Goal: Task Accomplishment & Management: Use online tool/utility

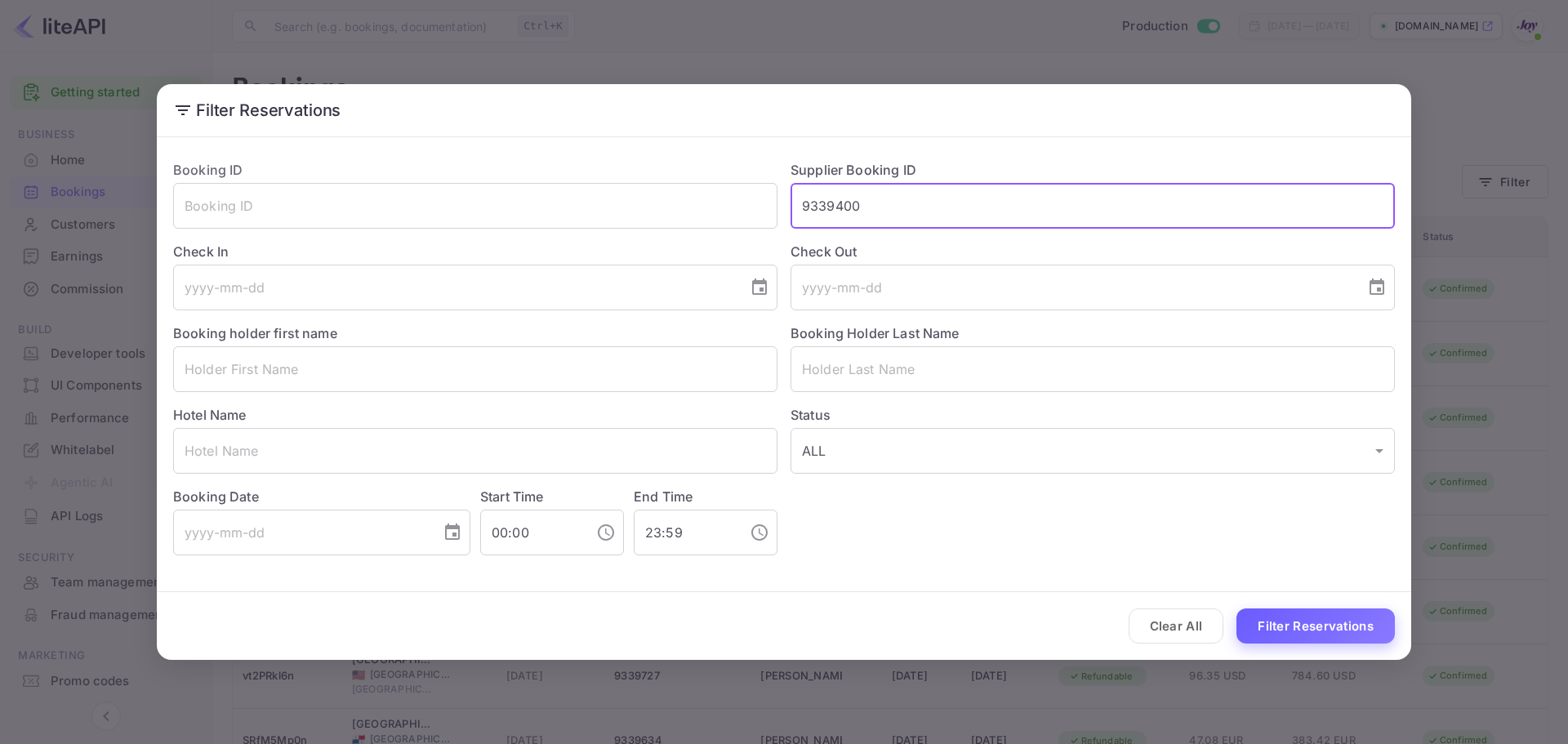
type input "9339400"
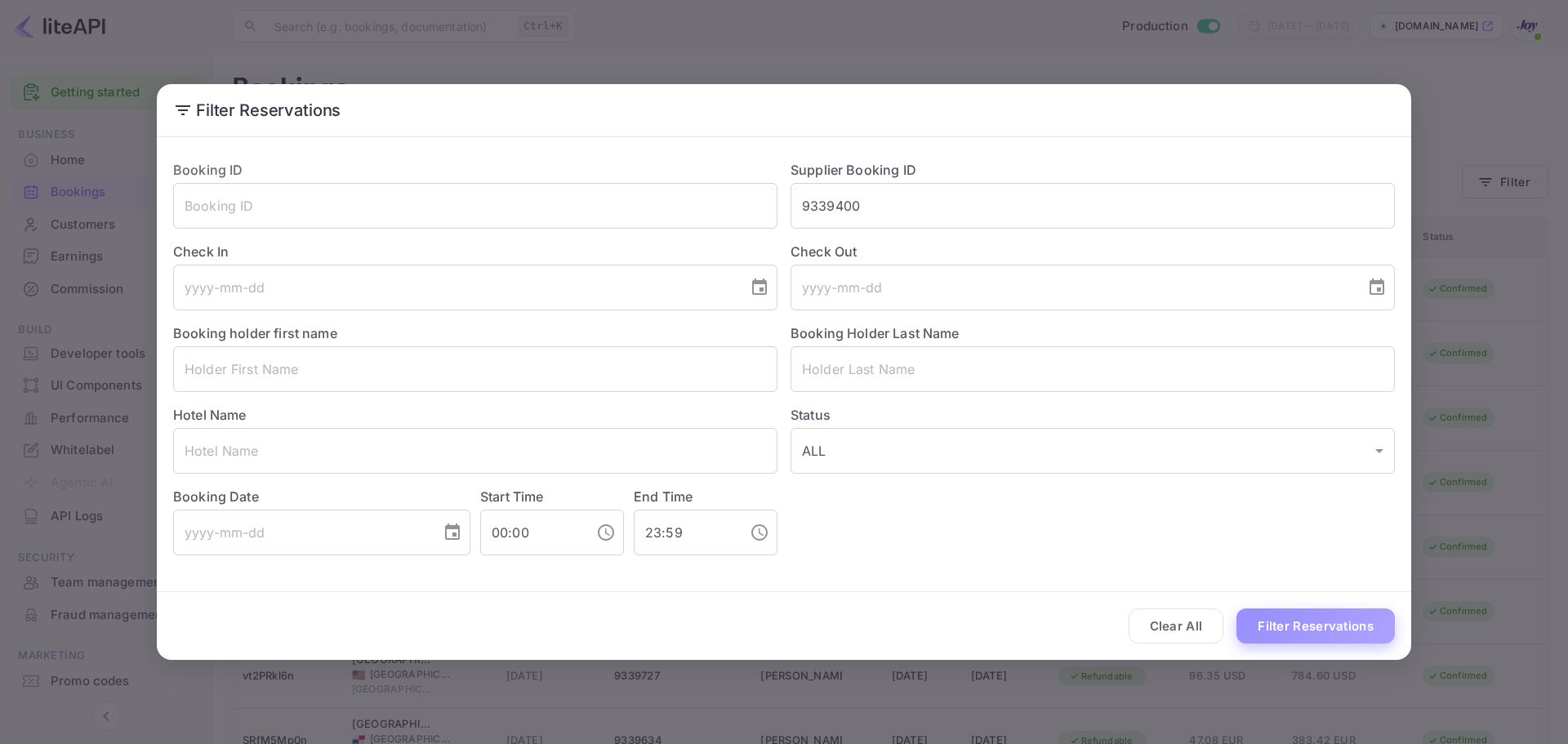
click at [1312, 621] on button "Filter Reservations" at bounding box center [1315, 627] width 158 height 35
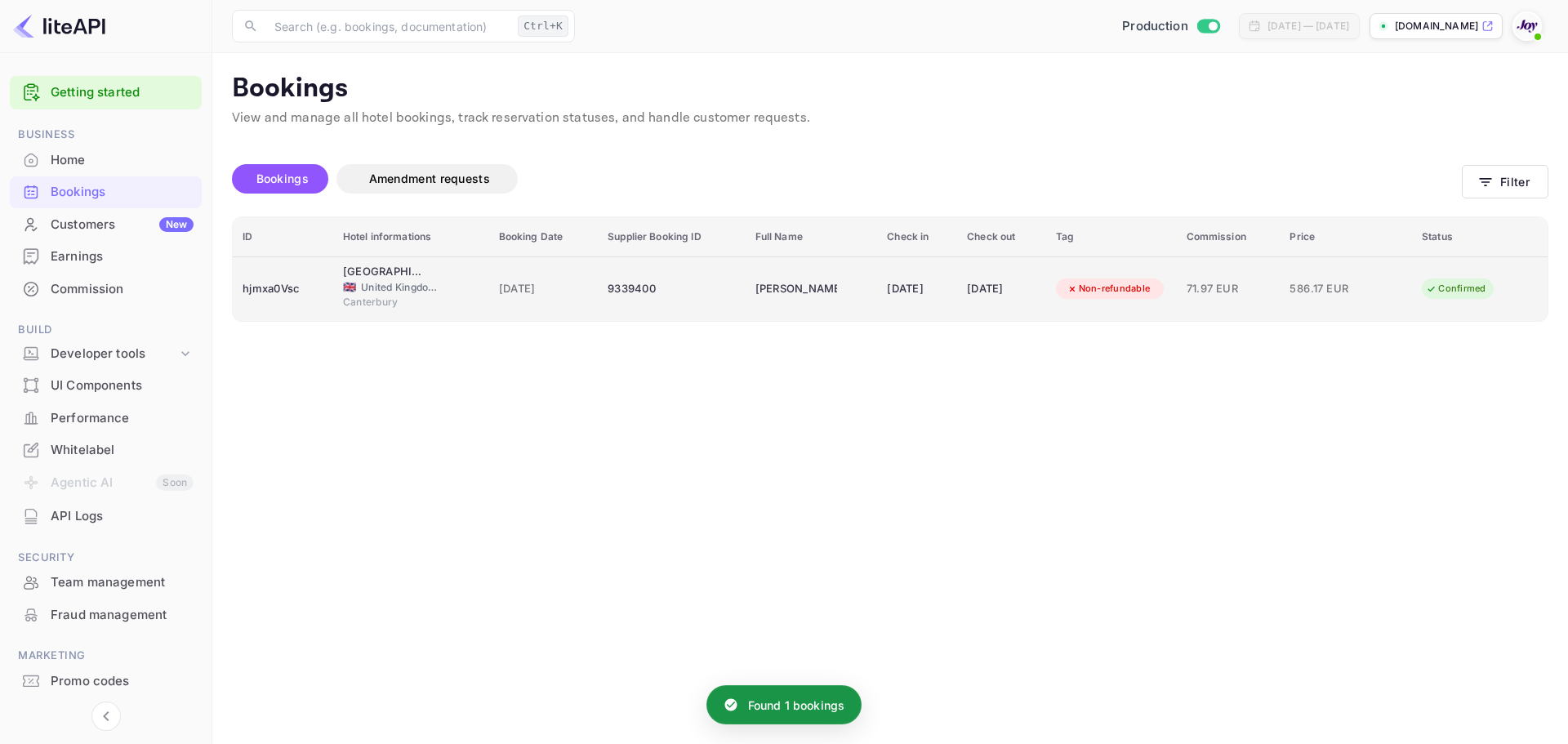
click at [1006, 311] on td "[DATE]" at bounding box center [1001, 289] width 88 height 65
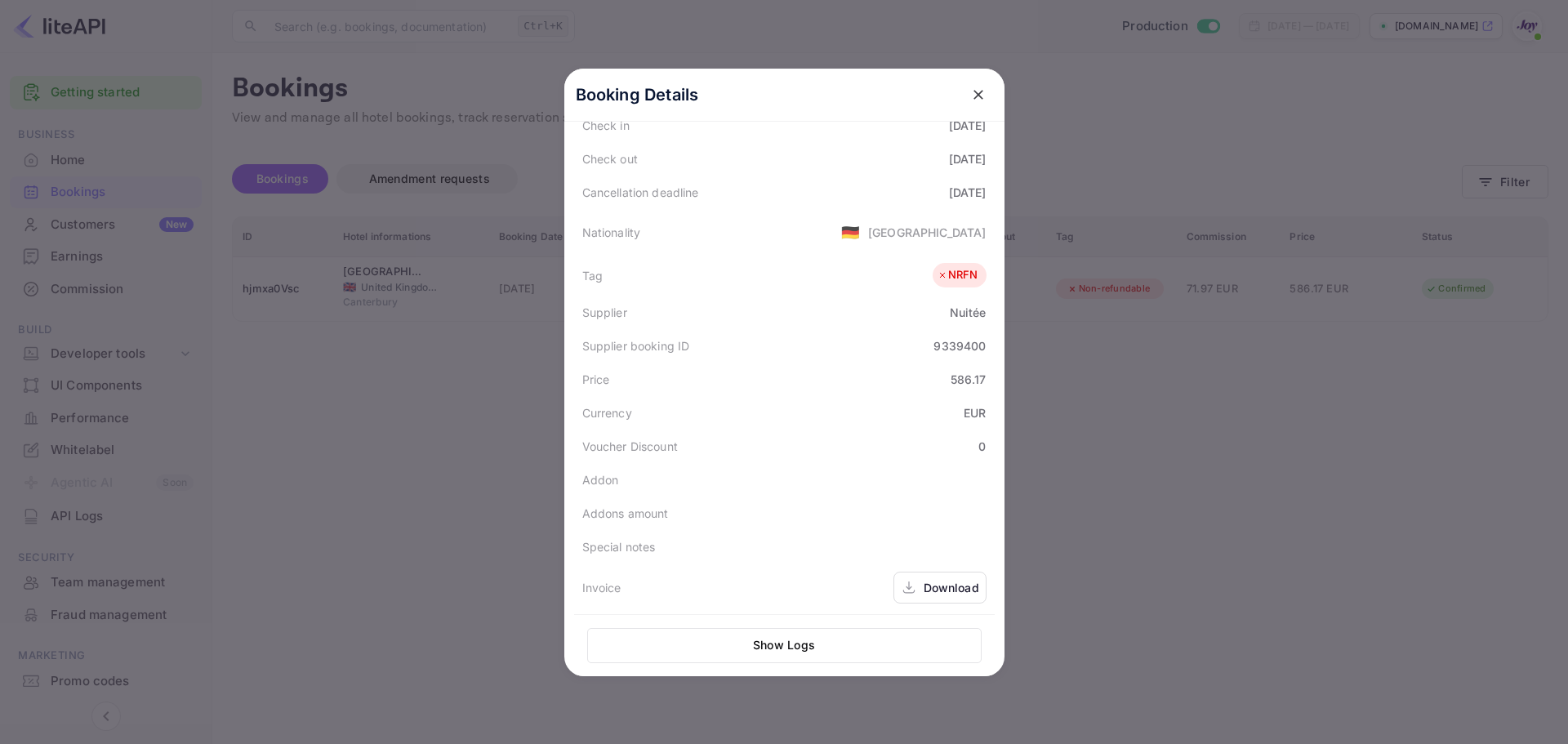
scroll to position [365, 0]
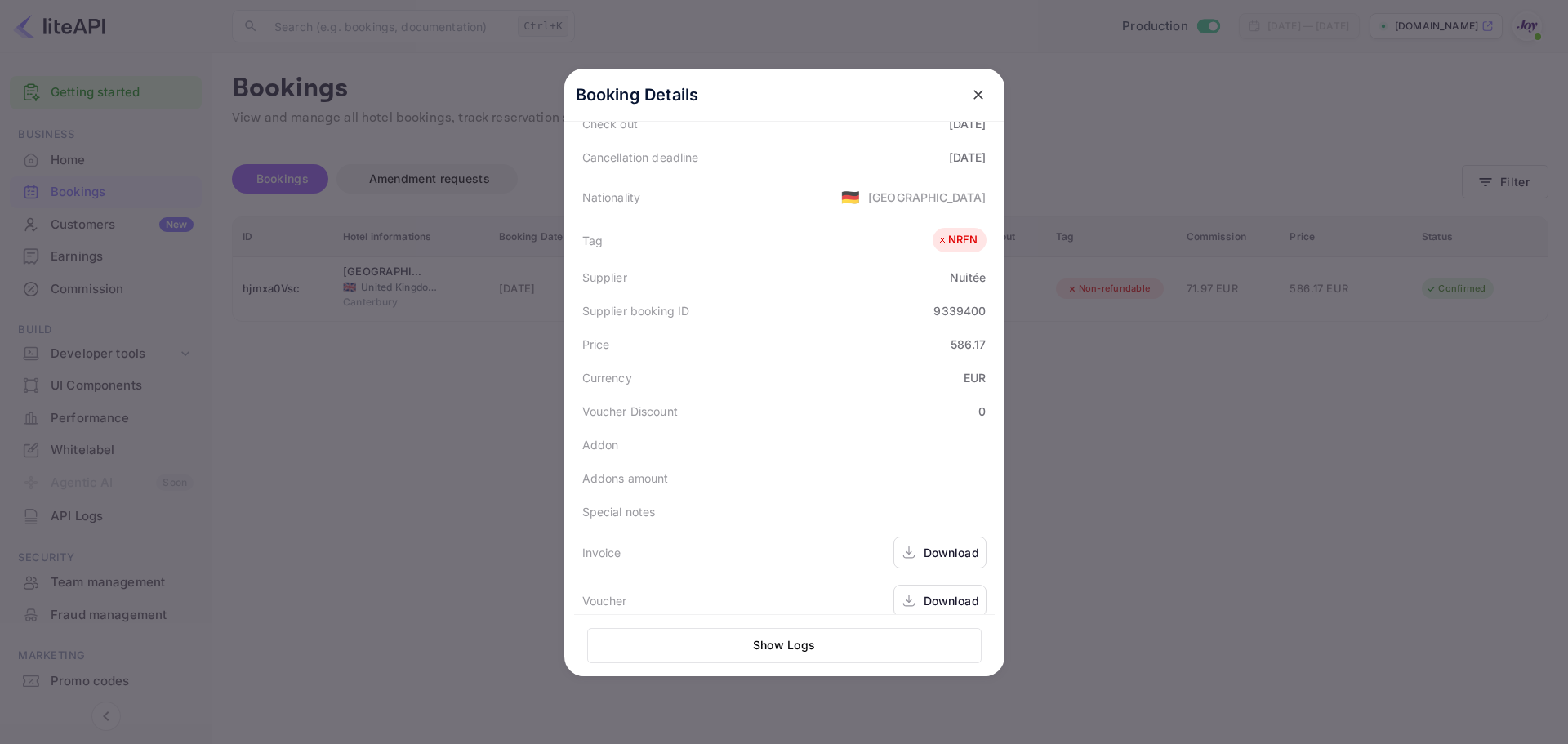
click at [971, 592] on div "Download" at bounding box center [952, 601] width 55 height 18
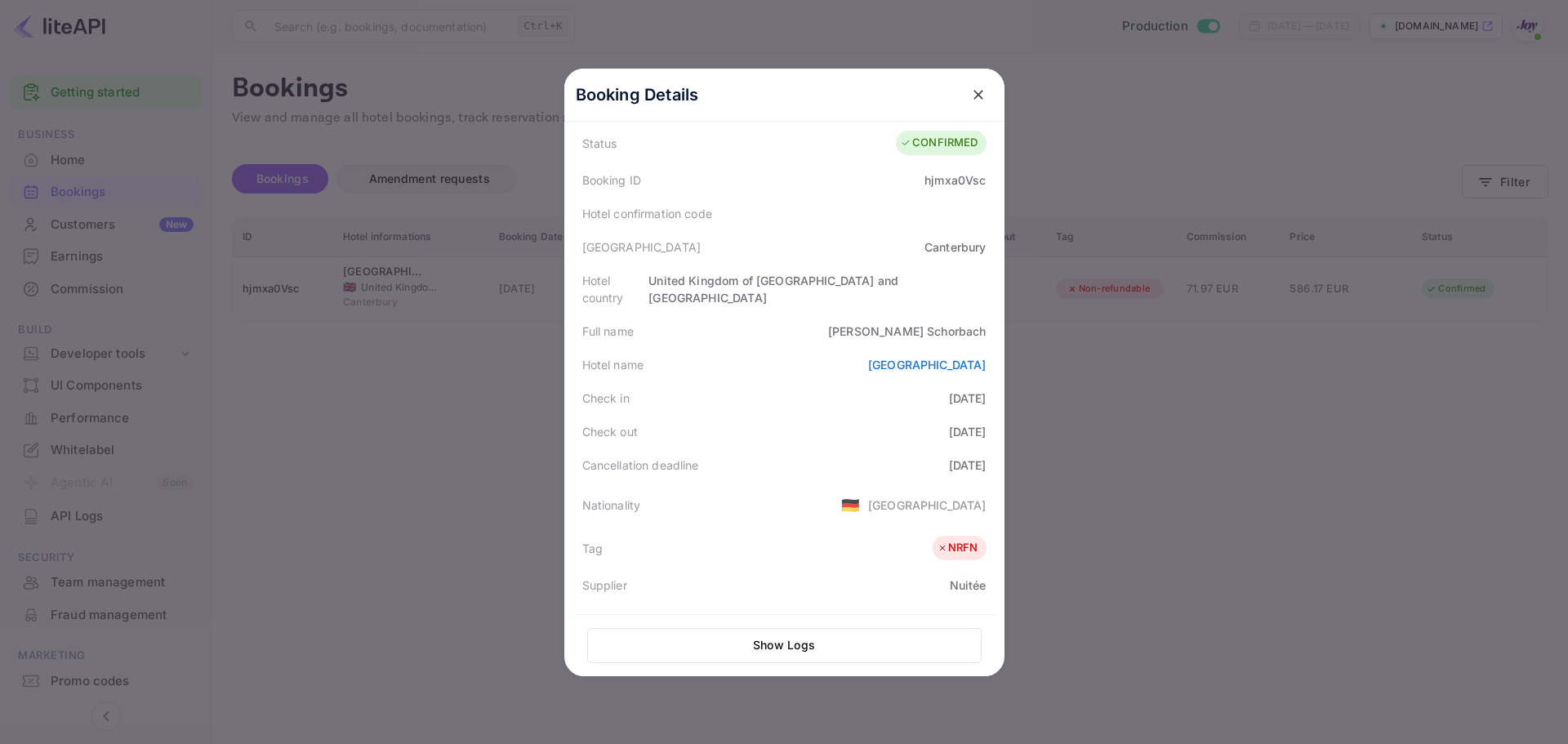
scroll to position [81, 0]
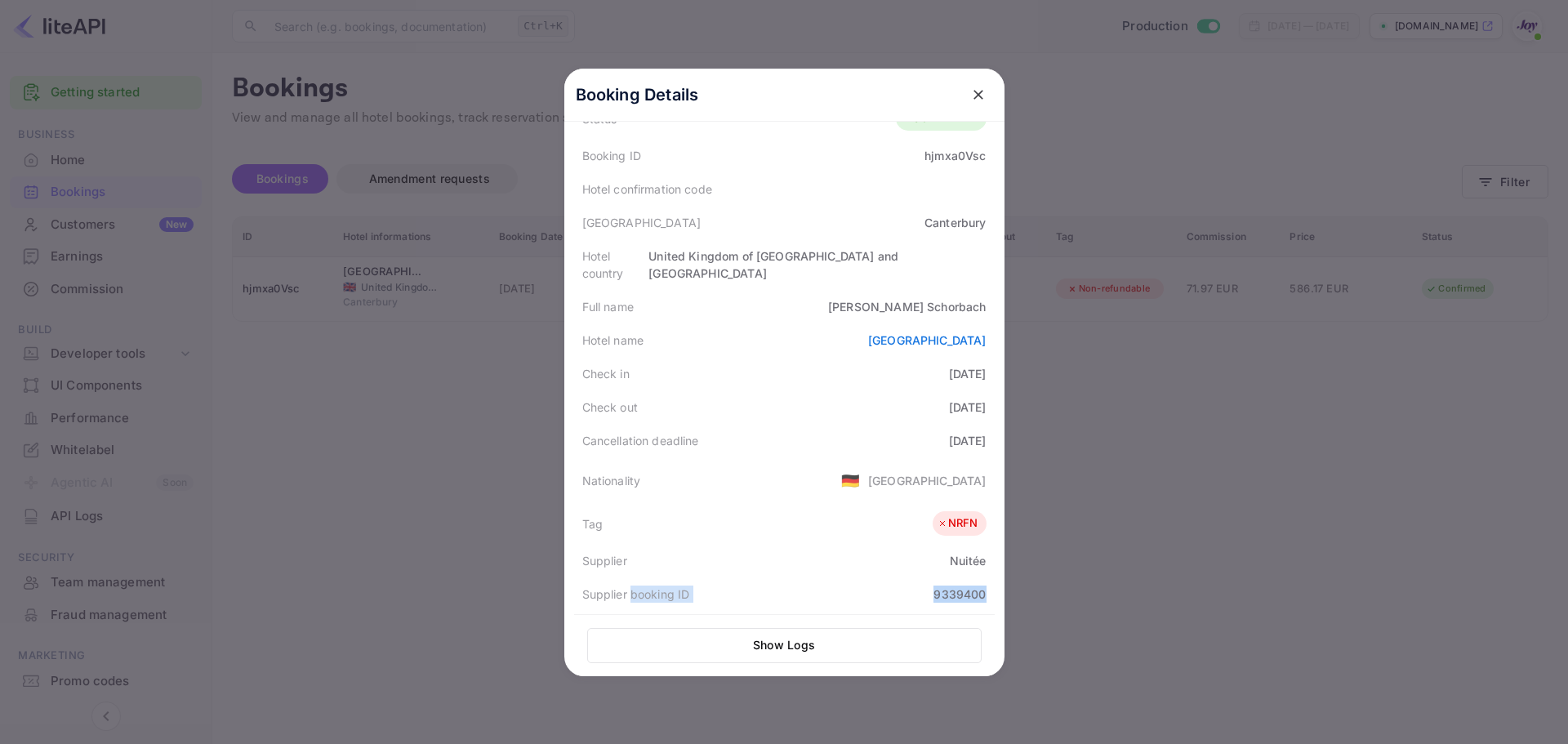
drag, startPoint x: 624, startPoint y: 574, endPoint x: 990, endPoint y: 581, distance: 366.1
click at [990, 581] on div "Booking Details Summary Timeline Message log Status CONFIRMED Booking ID hjmxa0…" at bounding box center [784, 291] width 440 height 608
copy div "booking ID 9339400"
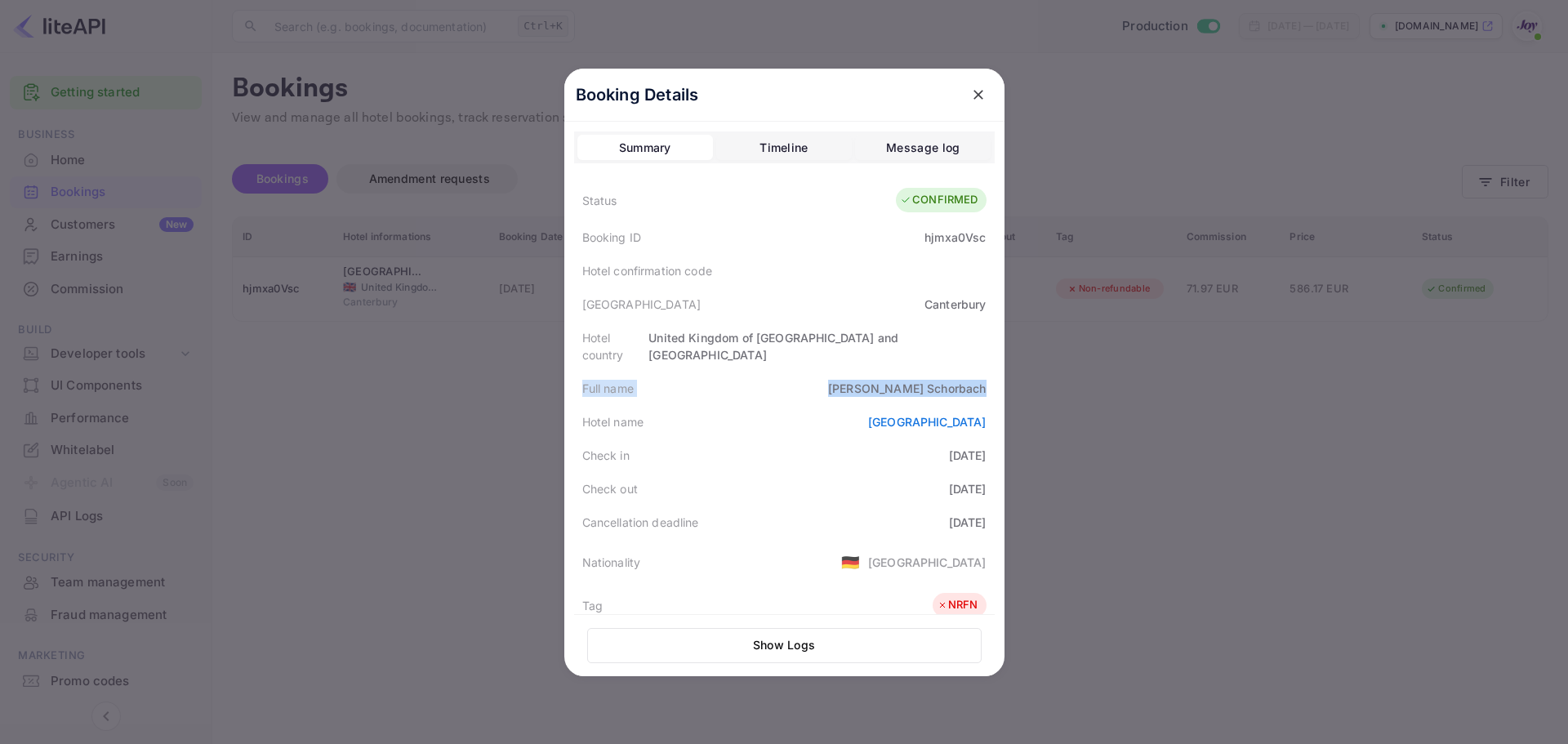
drag, startPoint x: 573, startPoint y: 369, endPoint x: 819, endPoint y: 376, distance: 246.1
click at [994, 372] on div "Booking Details Summary Timeline Message log Status CONFIRMED Booking ID hjmxa0…" at bounding box center [784, 372] width 440 height 608
copy div "Full name [PERSON_NAME]"
drag, startPoint x: 571, startPoint y: 437, endPoint x: 969, endPoint y: 482, distance: 400.5
click at [988, 479] on div "Status CONFIRMED Booking ID hjmxa0Vsc Hotel confirmation code Hotel city [GEOGR…" at bounding box center [784, 584] width 420 height 810
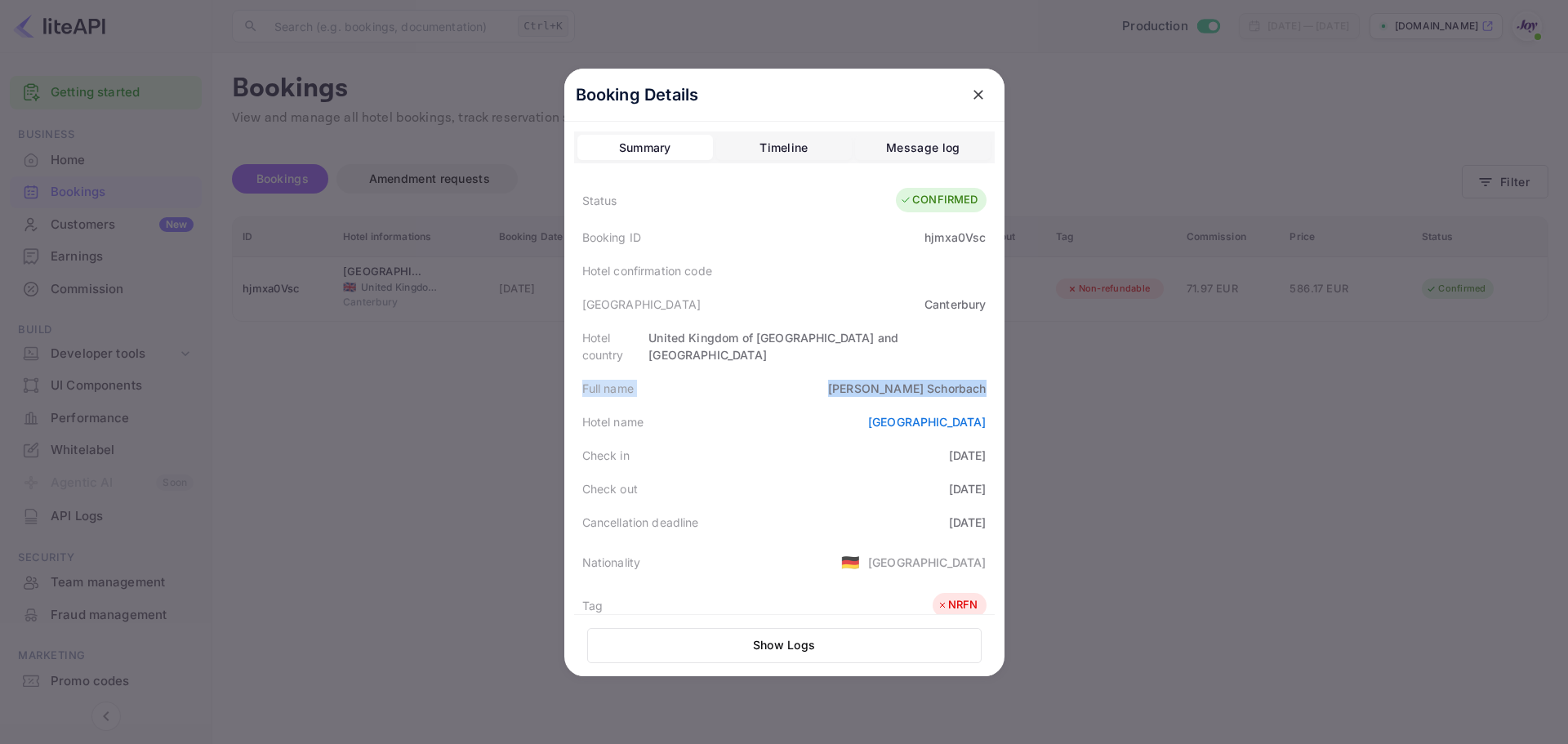
copy div "Check in [DATE] Check out [DATE]"
drag, startPoint x: 1227, startPoint y: 311, endPoint x: 1546, endPoint y: 161, distance: 352.5
click at [1228, 311] on div at bounding box center [784, 372] width 1568 height 744
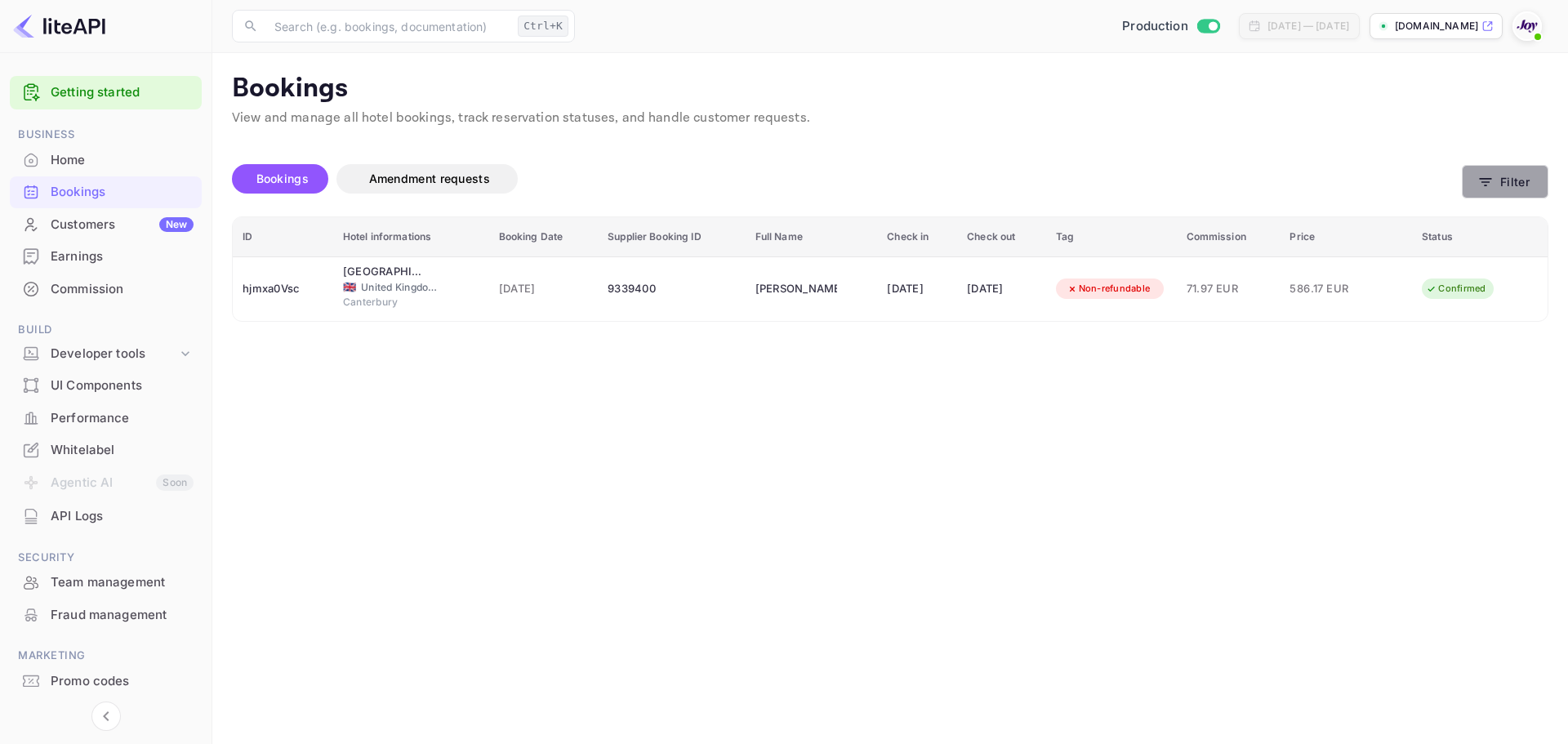
click at [1505, 180] on button "Filter" at bounding box center [1505, 182] width 87 height 33
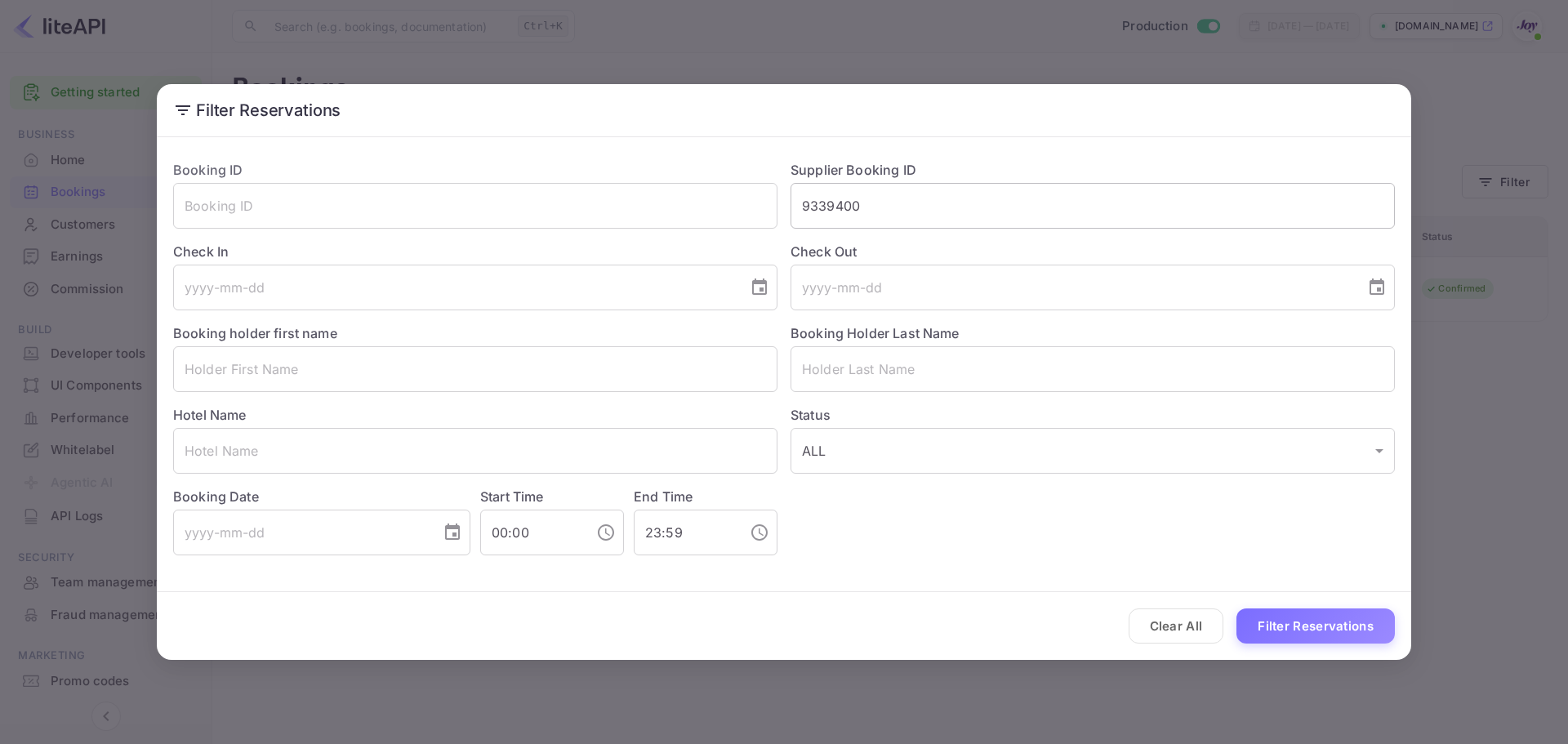
click at [869, 212] on input "9339400" at bounding box center [1093, 206] width 604 height 46
paste input "45789916"
type input "45789916"
click at [1319, 627] on button "Filter Reservations" at bounding box center [1315, 627] width 158 height 35
click at [290, 469] on input "text" at bounding box center [475, 451] width 604 height 46
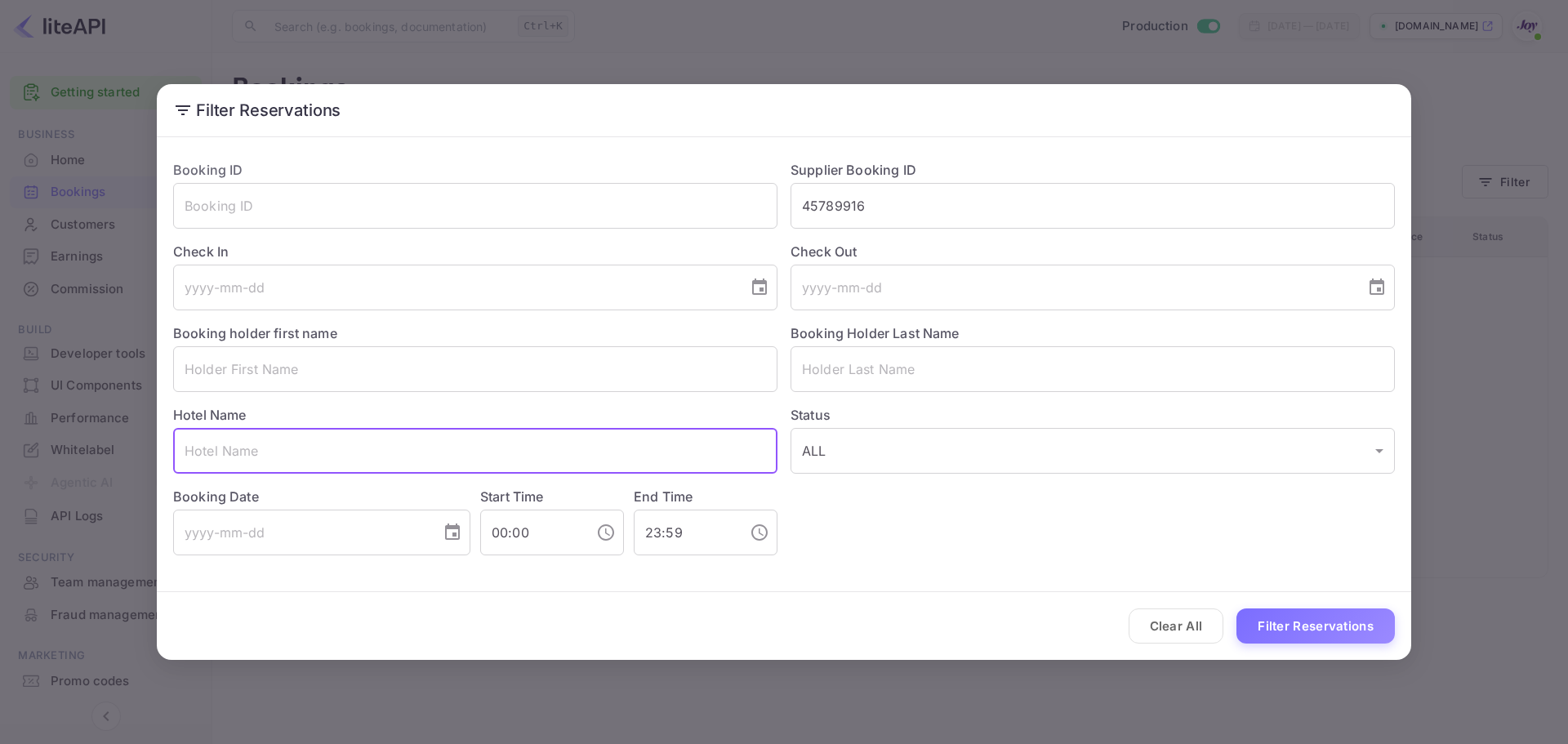
paste input "[PERSON_NAME]"
type input "[PERSON_NAME]"
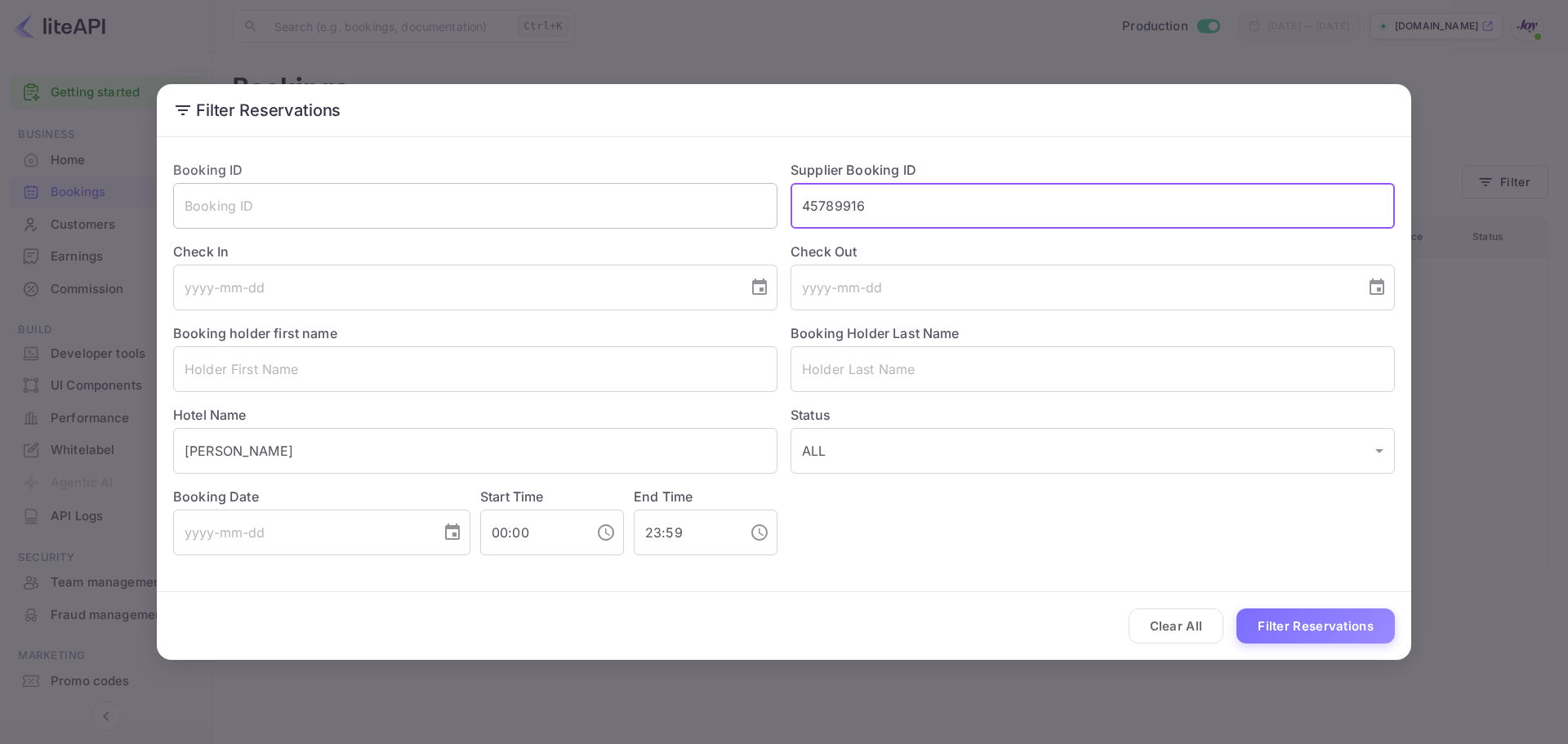
drag, startPoint x: 896, startPoint y: 194, endPoint x: 743, endPoint y: 201, distance: 153.2
click at [743, 202] on div "Booking ID ​ Supplier Booking ID 45789916 ​ Check In ​ Check Out ​ Booking hold…" at bounding box center [777, 351] width 1235 height 409
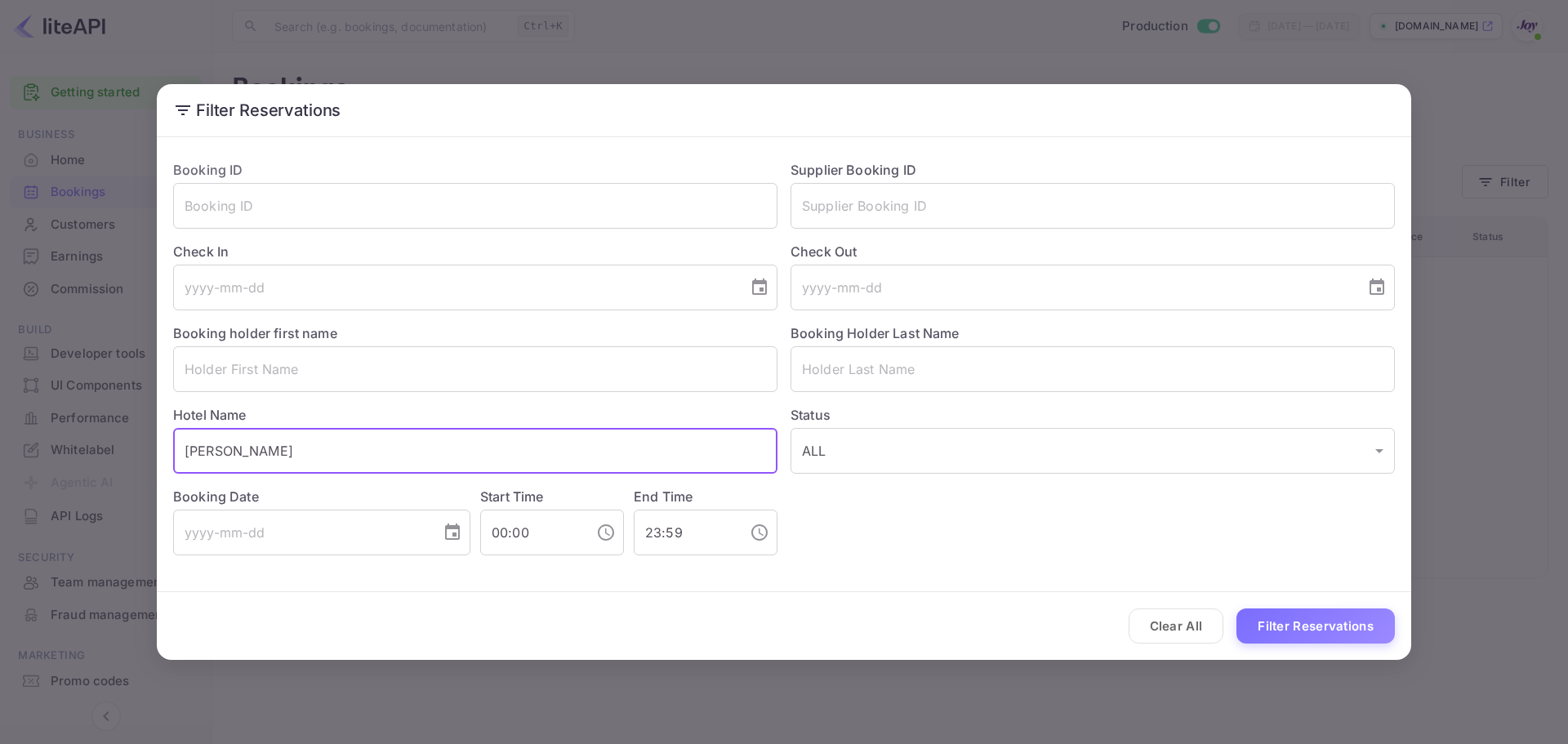
drag, startPoint x: 299, startPoint y: 447, endPoint x: 171, endPoint y: 450, distance: 128.0
click at [171, 450] on div "Hotel Name [PERSON_NAME] ​" at bounding box center [468, 433] width 617 height 81
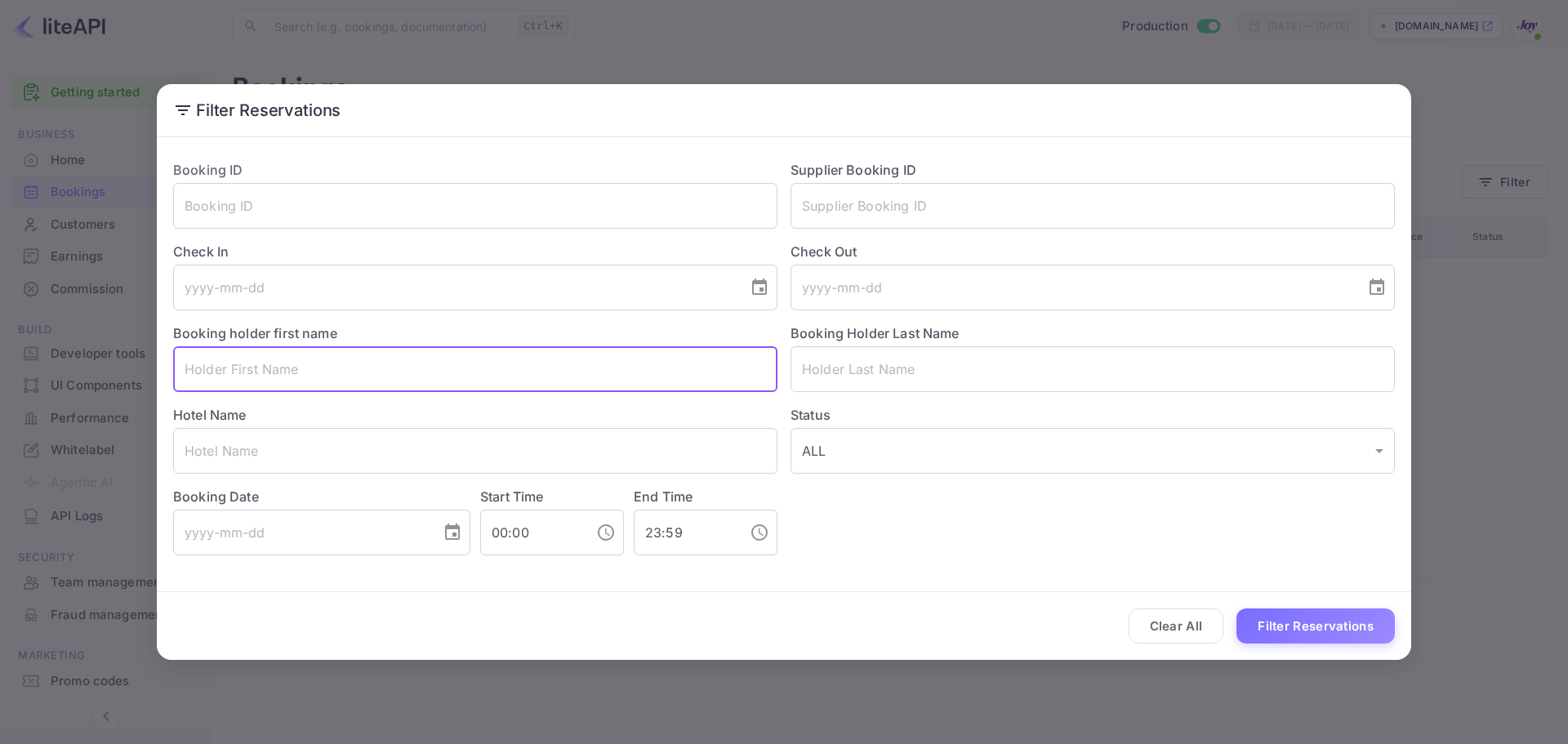
click at [287, 377] on input "text" at bounding box center [475, 370] width 604 height 46
paste input "[PERSON_NAME]"
drag, startPoint x: 229, startPoint y: 369, endPoint x: 340, endPoint y: 382, distance: 111.8
click at [340, 382] on input "[PERSON_NAME]" at bounding box center [475, 370] width 604 height 46
type input "[PERSON_NAME]"
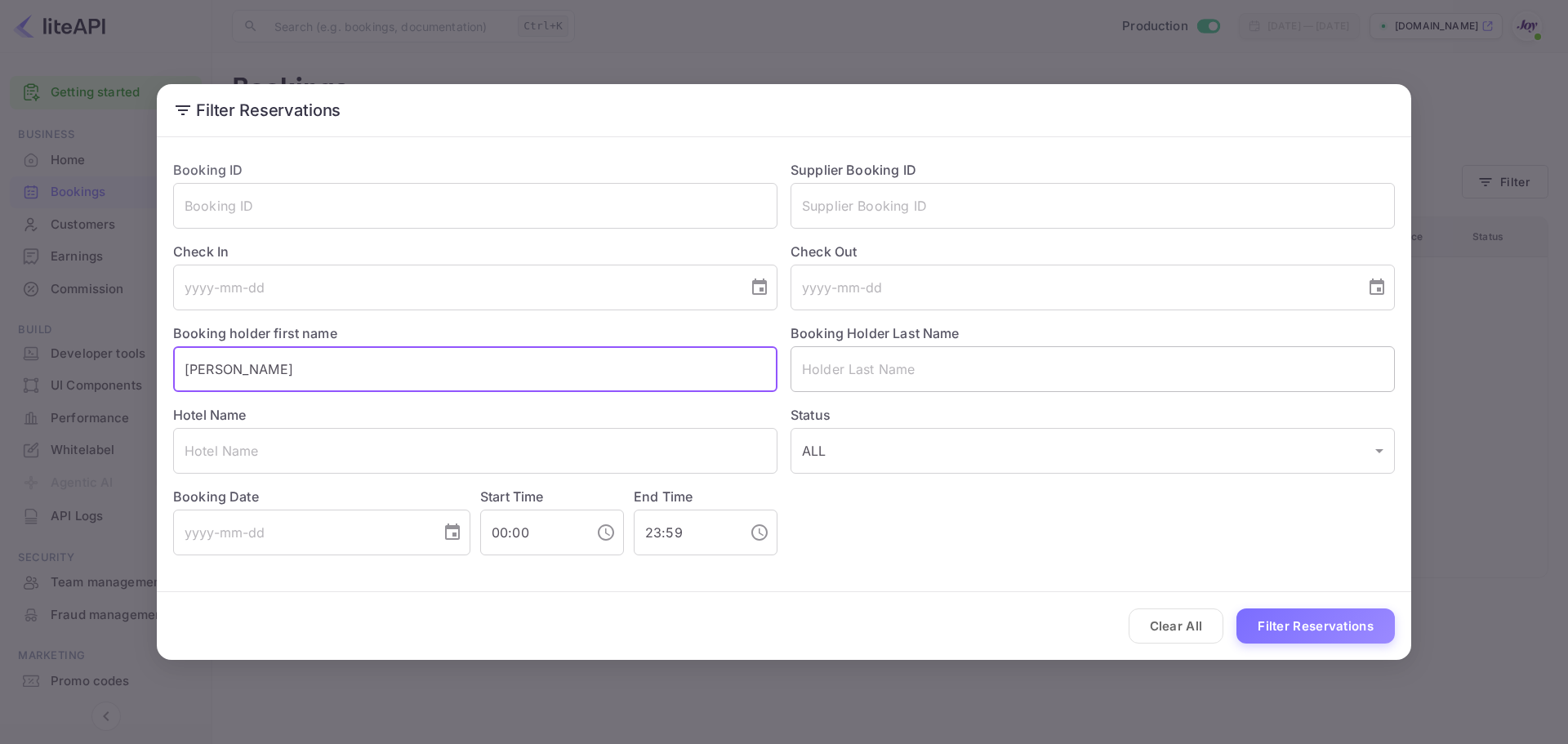
click at [848, 371] on input "text" at bounding box center [1093, 370] width 604 height 46
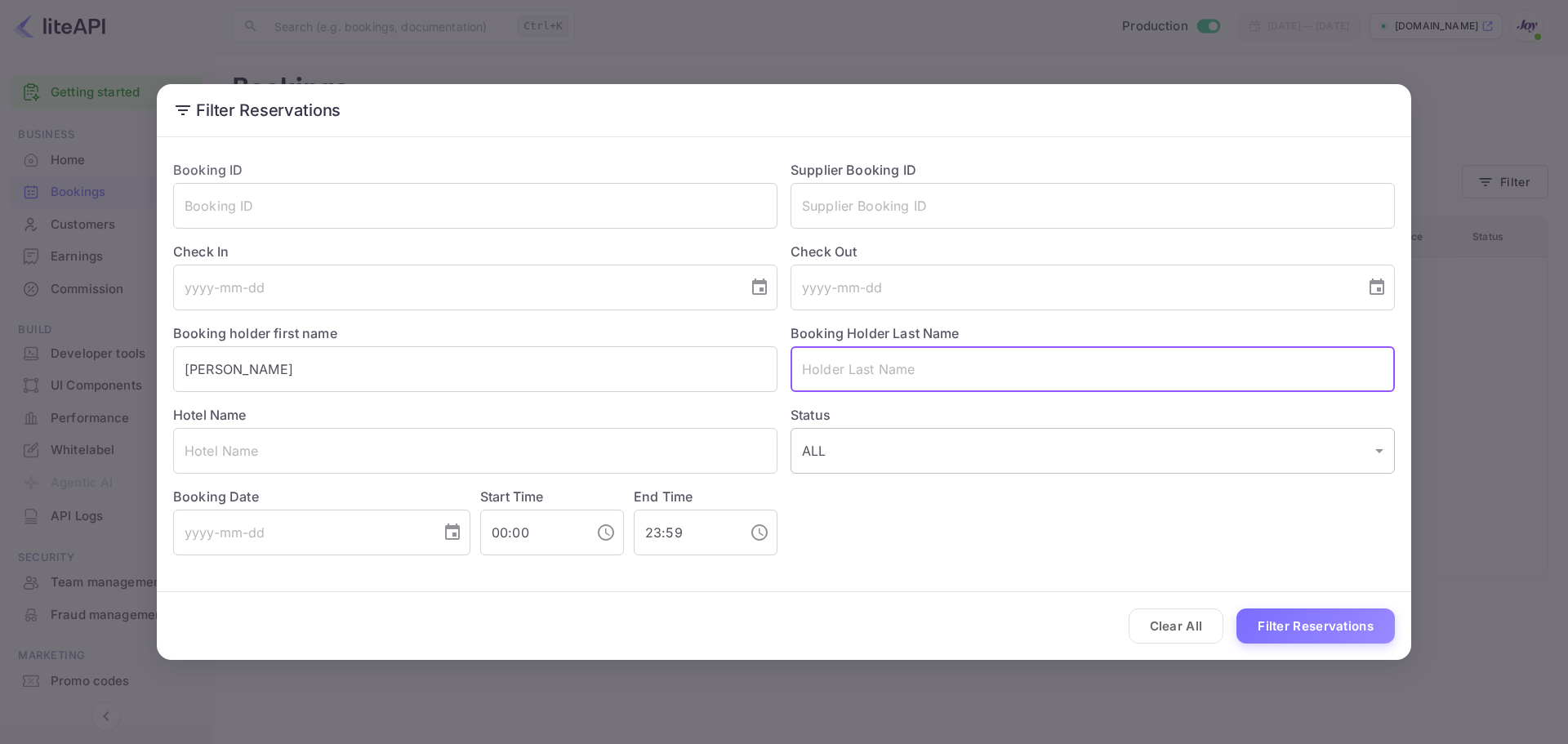
paste input "Goodbee"
type input "Goodbee"
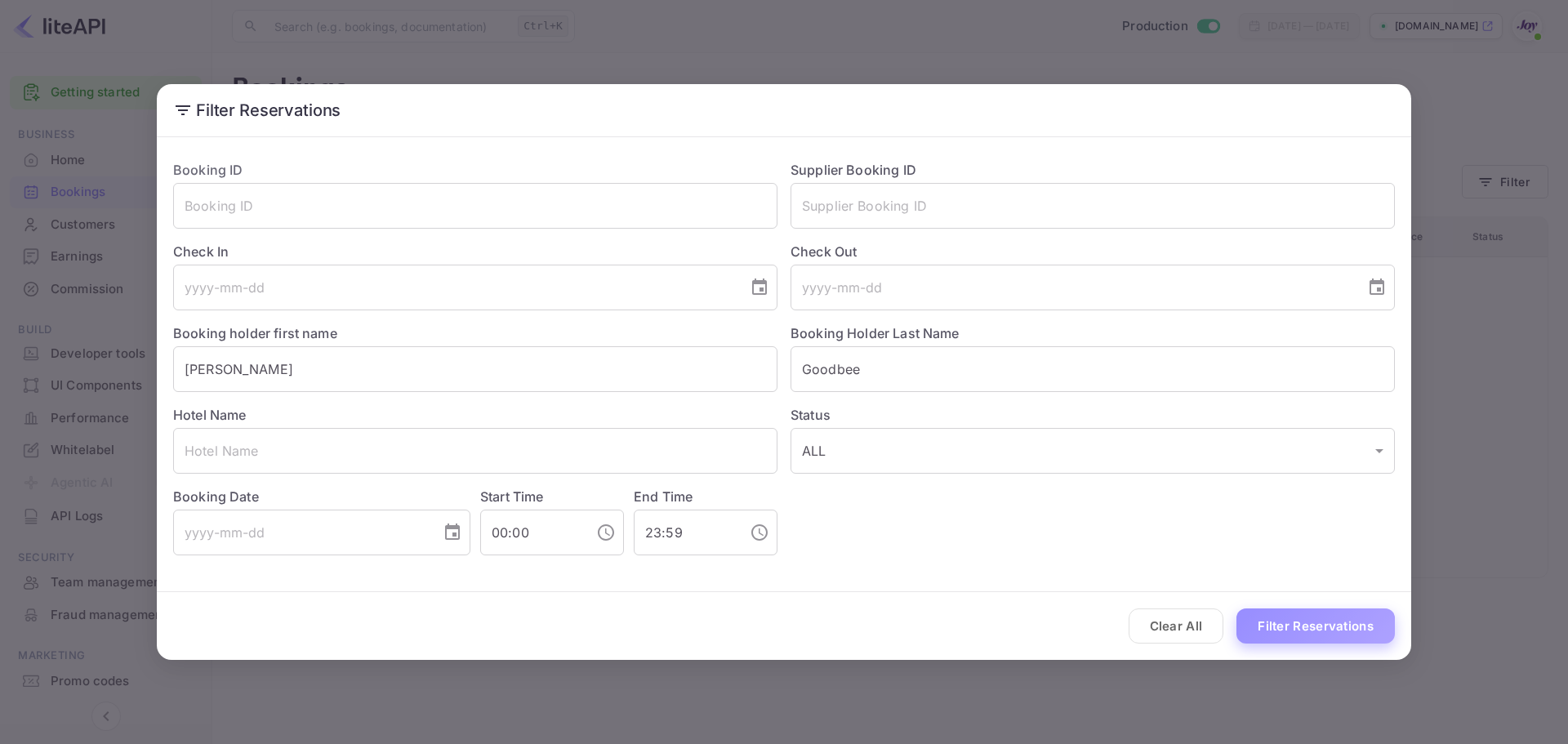
click at [1315, 623] on button "Filter Reservations" at bounding box center [1315, 627] width 158 height 35
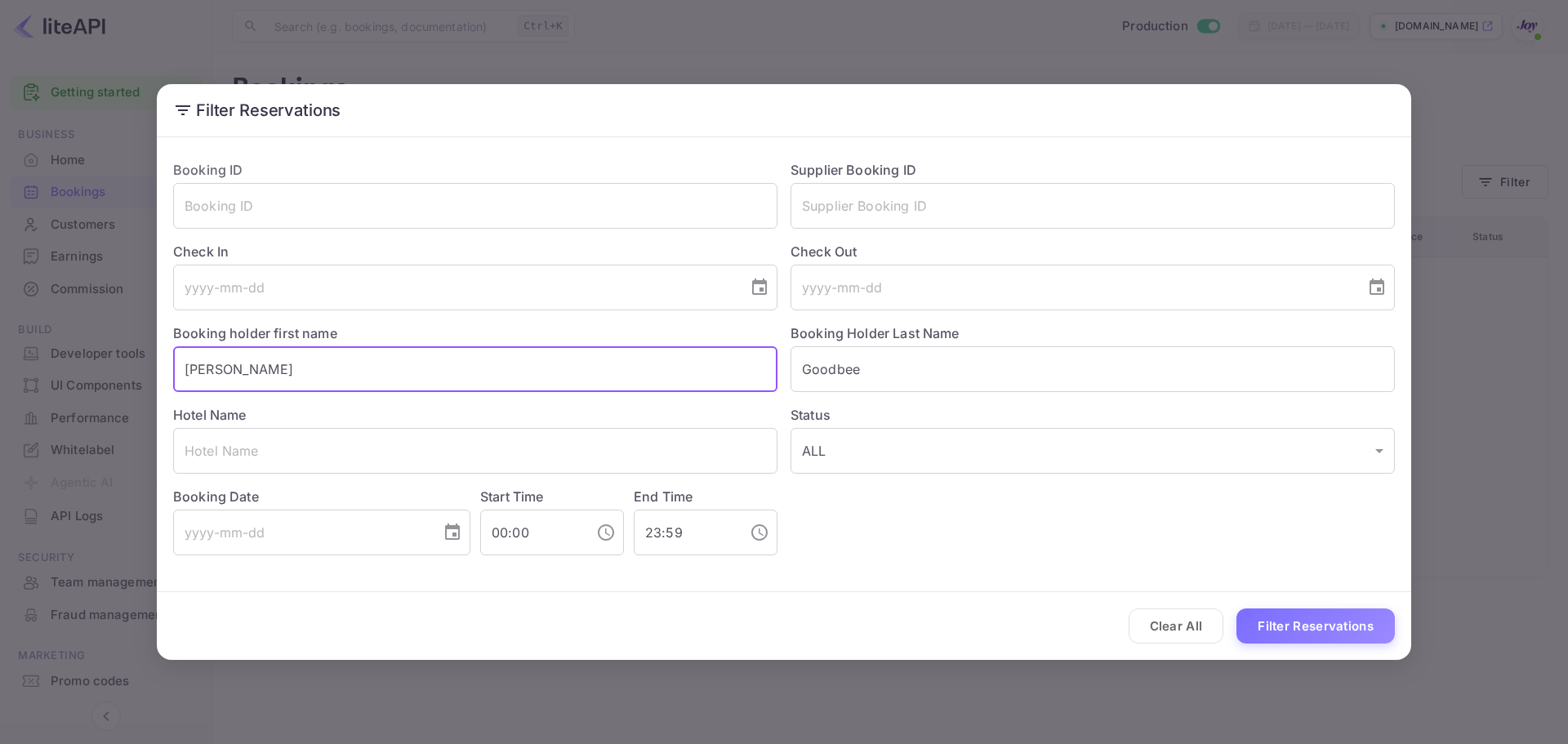
drag, startPoint x: 277, startPoint y: 363, endPoint x: -31, endPoint y: 335, distance: 309.3
click at [0, 335] on html "Getting started Business Home Bookings Customers New Earnings Commission Build …" at bounding box center [784, 372] width 1568 height 744
paste input "[PERSON_NAME]"
type input "[PERSON_NAME]"
click at [1354, 626] on button "Filter Reservations" at bounding box center [1315, 627] width 158 height 35
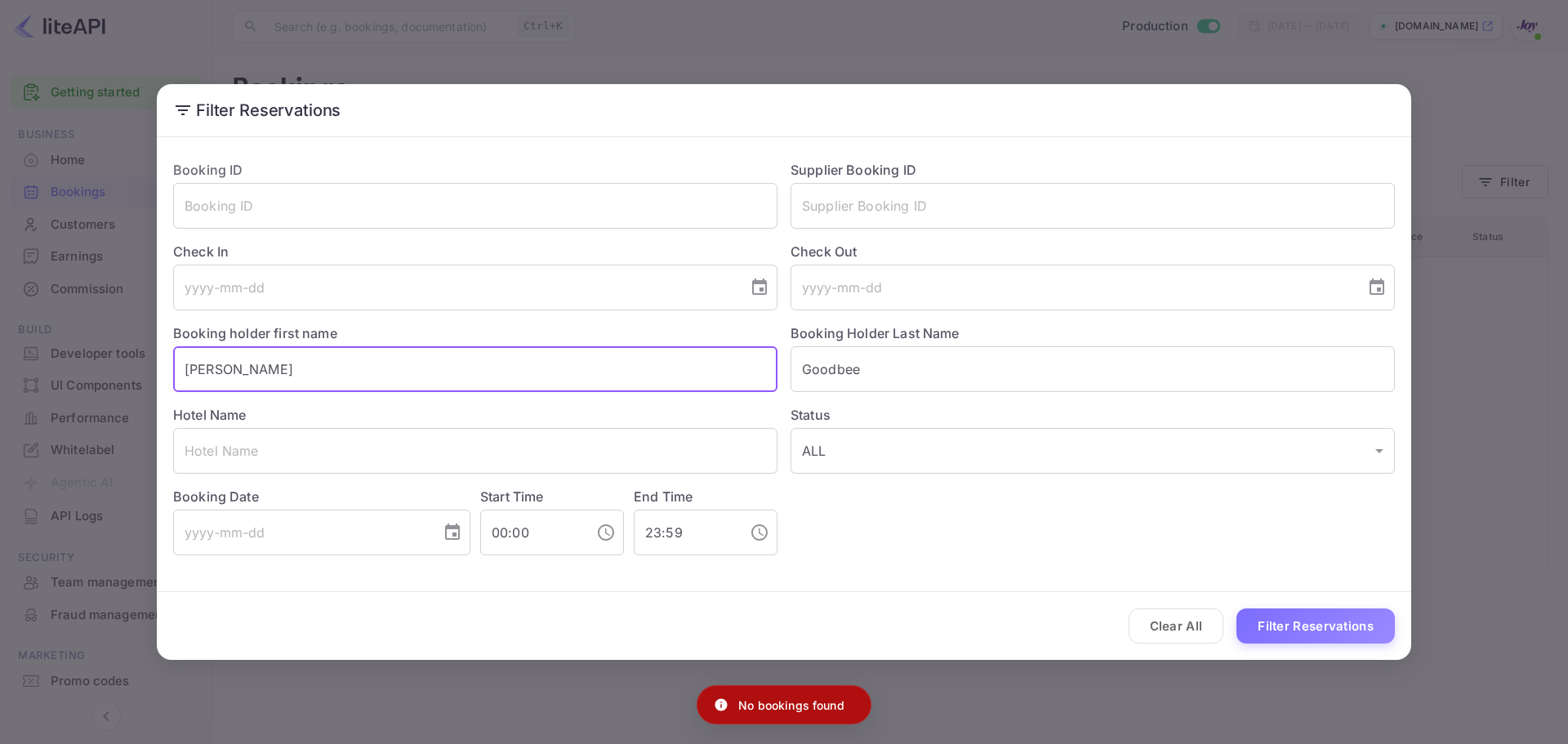
drag, startPoint x: 123, startPoint y: 348, endPoint x: 11, endPoint y: 342, distance: 112.2
click at [11, 342] on div "Filter Reservations Booking ID ​ Supplier Booking ID ​ Check In ​ Check Out ​ B…" at bounding box center [784, 372] width 1568 height 744
click at [1293, 624] on button "Filter Reservations" at bounding box center [1315, 627] width 158 height 35
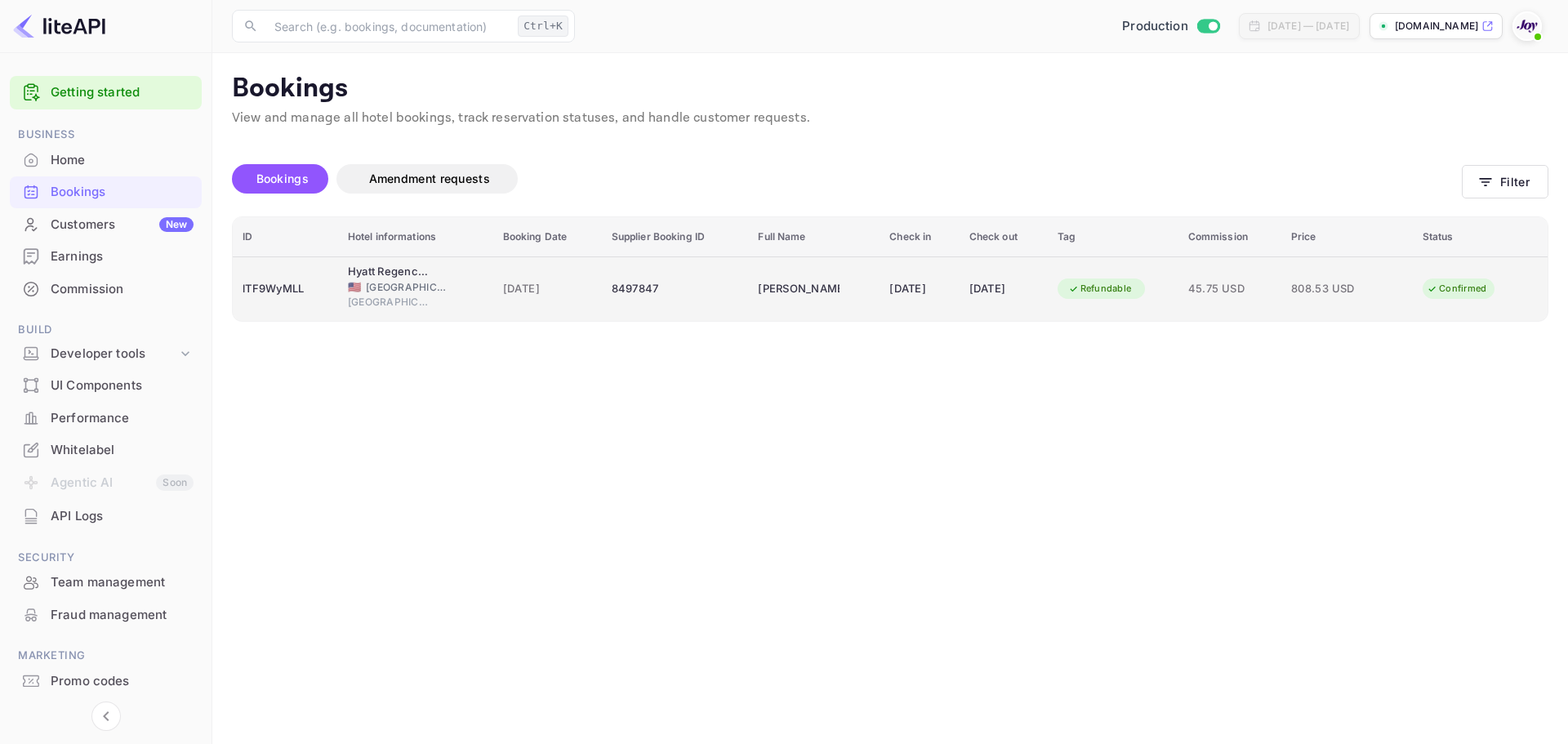
click at [504, 289] on span "[DATE]" at bounding box center [548, 288] width 89 height 18
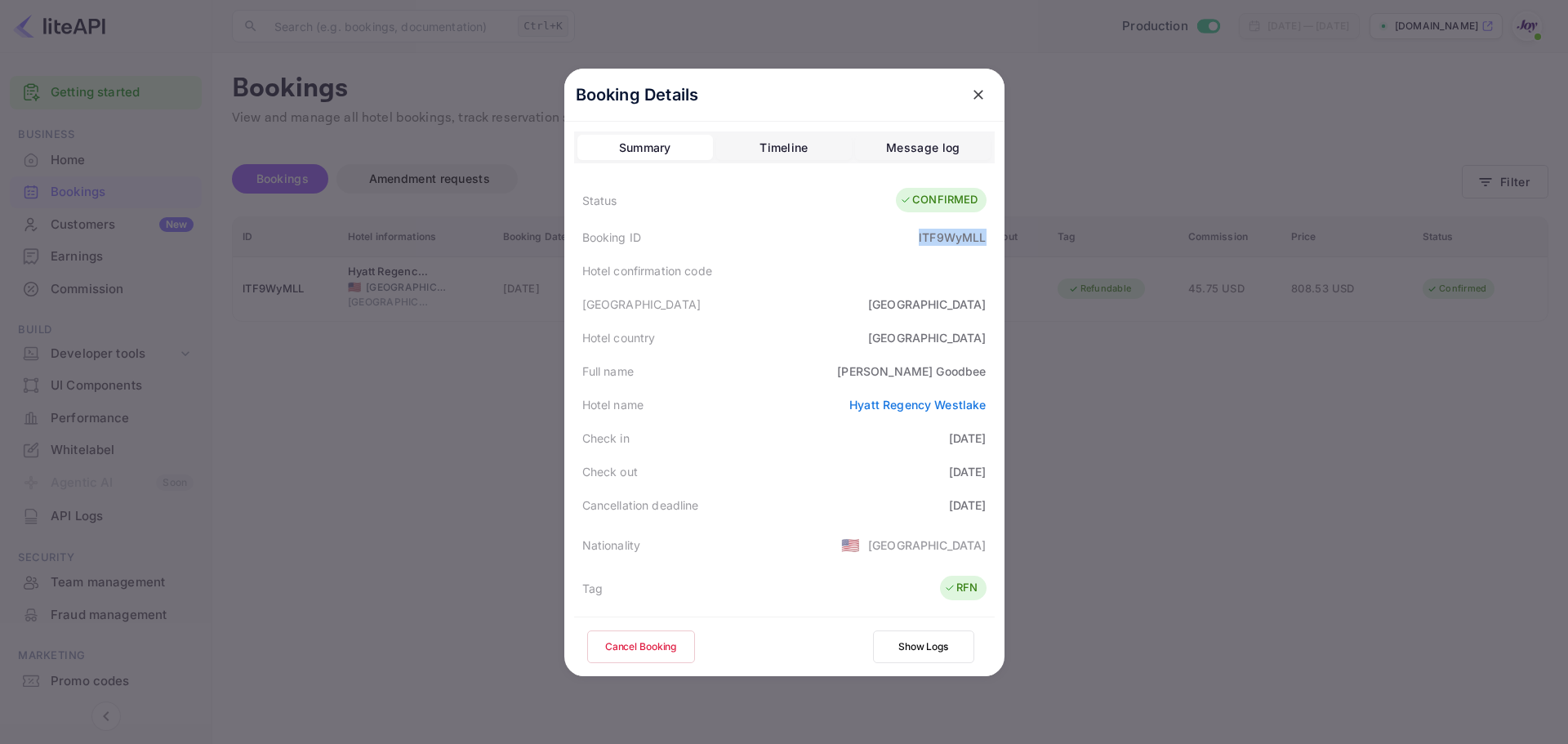
drag, startPoint x: 906, startPoint y: 233, endPoint x: 990, endPoint y: 243, distance: 84.6
click at [990, 243] on div "Booking Details Summary Timeline Message log Status CONFIRMED Booking ID lTF9Wy…" at bounding box center [784, 372] width 440 height 608
copy div "lTF9WyMLL"
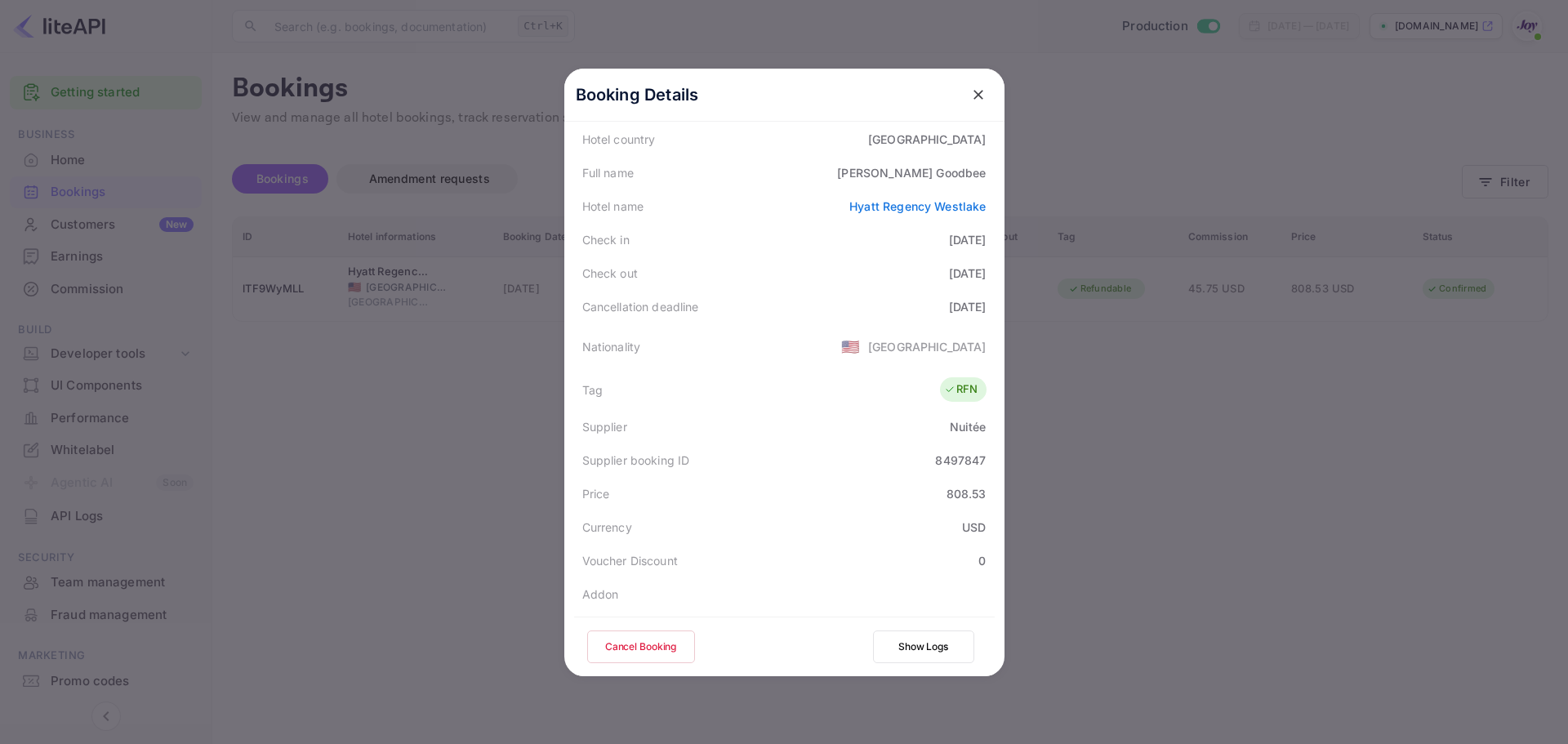
scroll to position [363, 0]
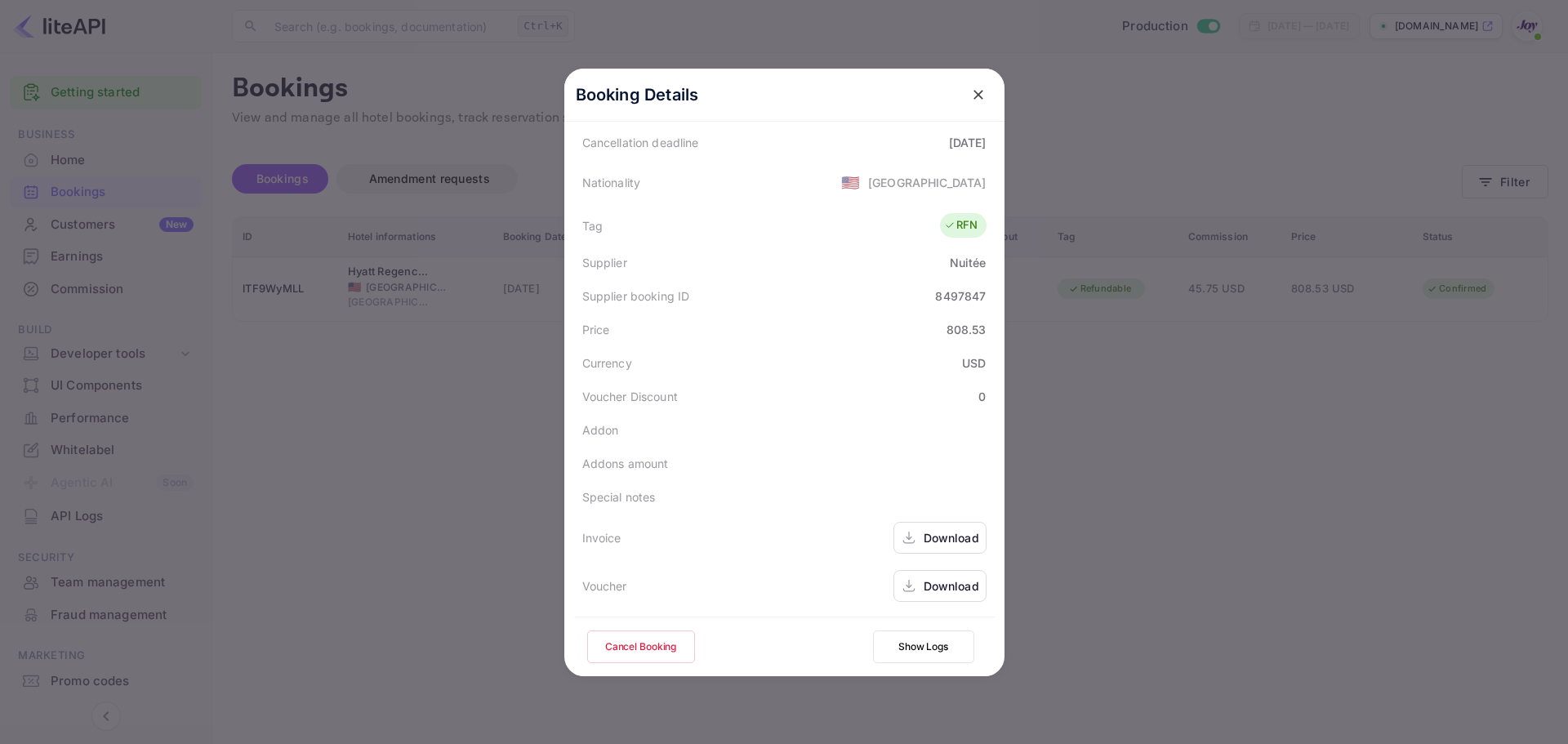
click at [907, 581] on icon at bounding box center [909, 586] width 17 height 18
